Goal: Navigation & Orientation: Find specific page/section

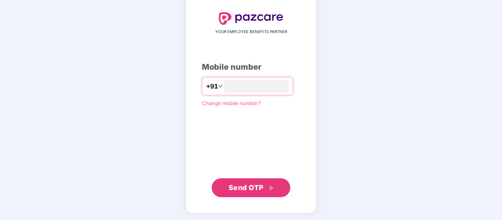
type input "**********"
click at [251, 182] on span "Send OTP" at bounding box center [251, 187] width 45 height 11
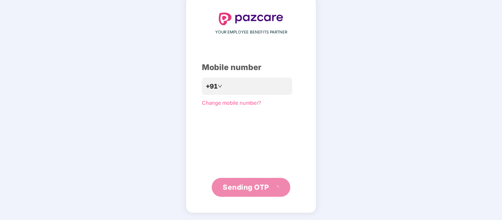
scroll to position [36, 0]
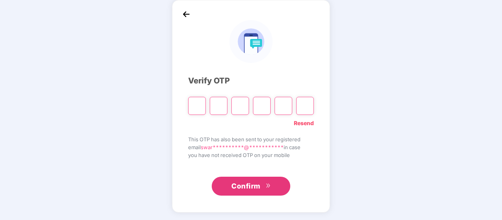
type input "*"
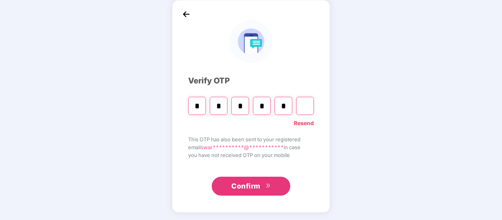
type input "*"
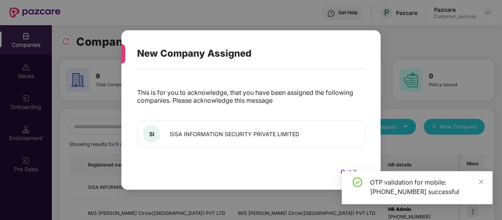
click at [345, 168] on button "Got it" at bounding box center [349, 172] width 32 height 12
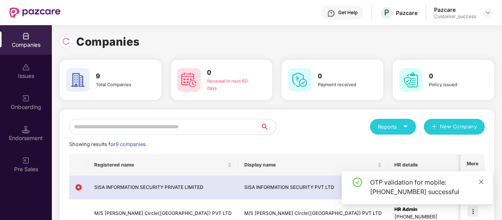
click at [483, 180] on icon "close" at bounding box center [482, 181] width 4 height 4
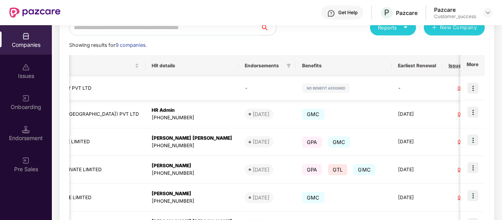
scroll to position [0, 333]
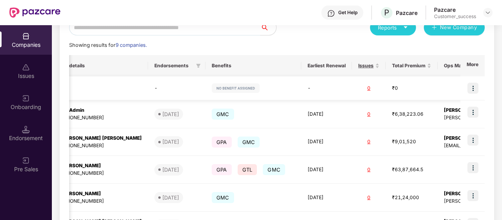
click at [472, 85] on img at bounding box center [473, 88] width 11 height 11
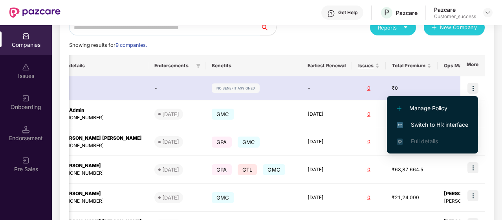
click at [334, 45] on div "Showing results for 9 companies." at bounding box center [277, 45] width 416 height 8
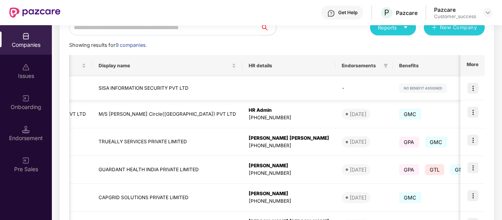
scroll to position [0, 0]
